Goal: Communication & Community: Participate in discussion

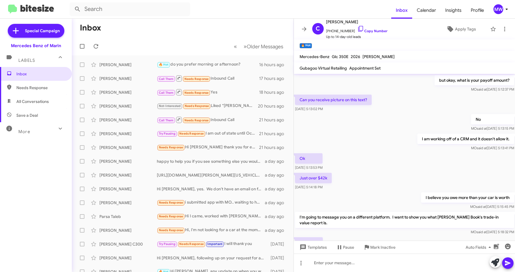
scroll to position [236, 0]
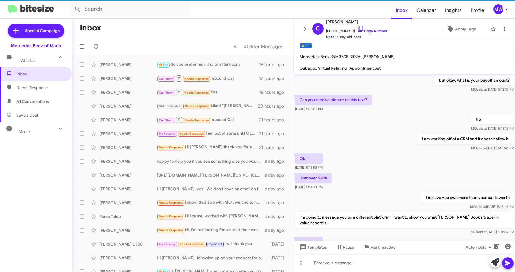
scroll to position [270, 0]
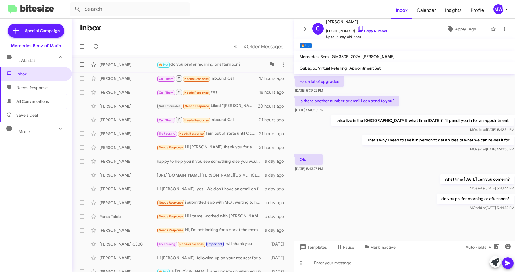
click at [201, 63] on div "🔥 Hot do you prefer morning or afternoon?" at bounding box center [211, 64] width 109 height 7
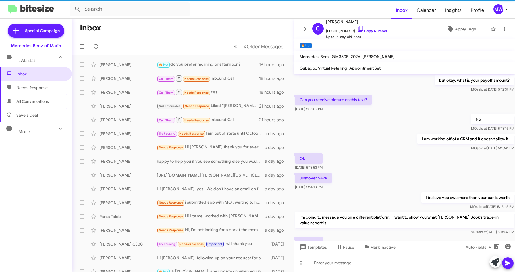
scroll to position [259, 0]
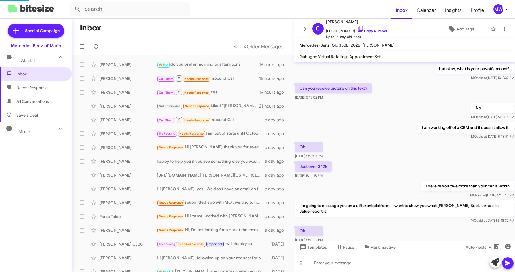
scroll to position [259, 0]
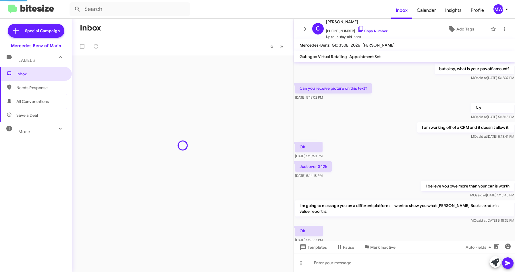
scroll to position [236, 0]
